Goal: Task Accomplishment & Management: Manage account settings

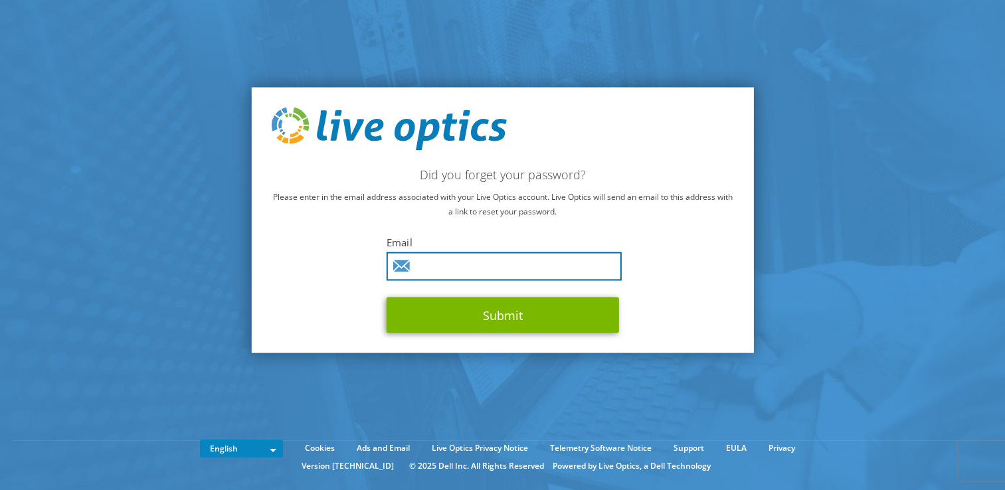
click at [416, 259] on input "text" at bounding box center [503, 266] width 235 height 29
type input "[PERSON_NAME][EMAIL_ADDRESS][DOMAIN_NAME]"
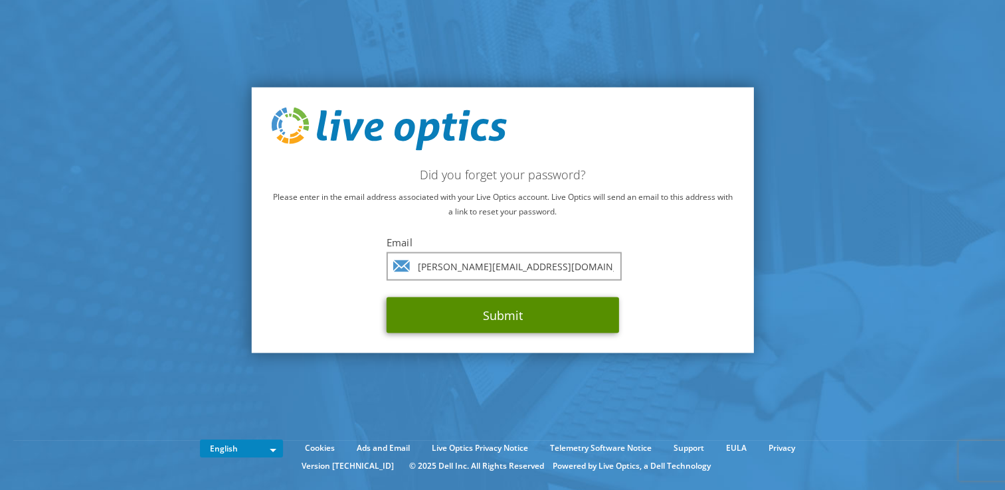
click at [491, 319] on button "Submit" at bounding box center [502, 315] width 232 height 36
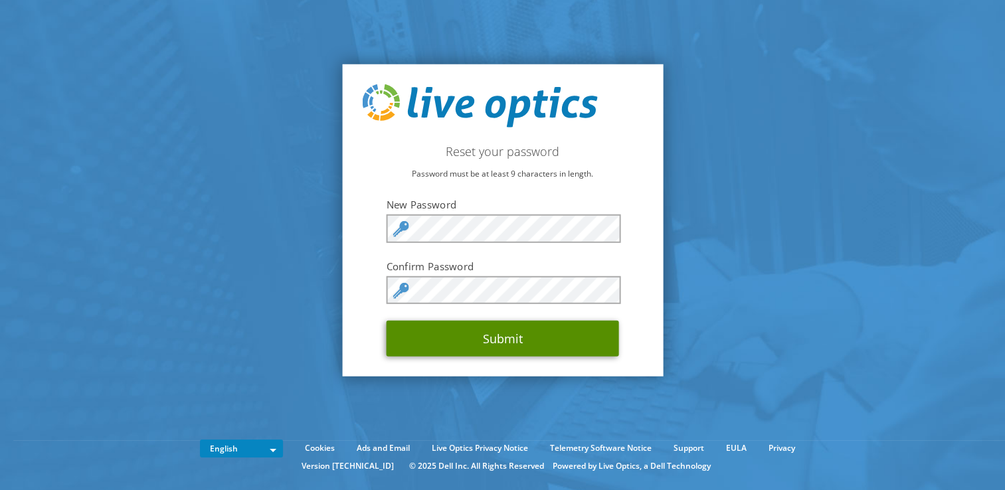
click at [492, 339] on button "Submit" at bounding box center [502, 339] width 232 height 36
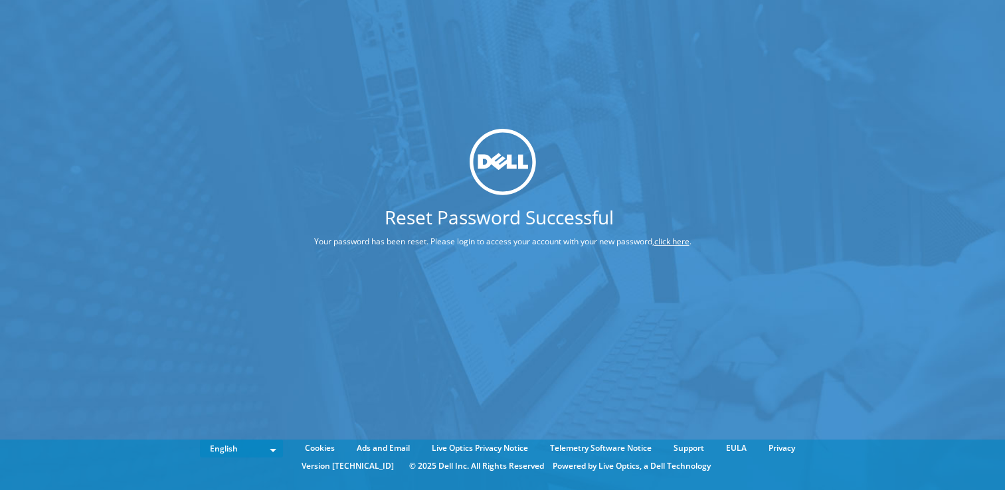
click at [666, 240] on link "click here" at bounding box center [671, 241] width 35 height 11
